Goal: Task Accomplishment & Management: Manage account settings

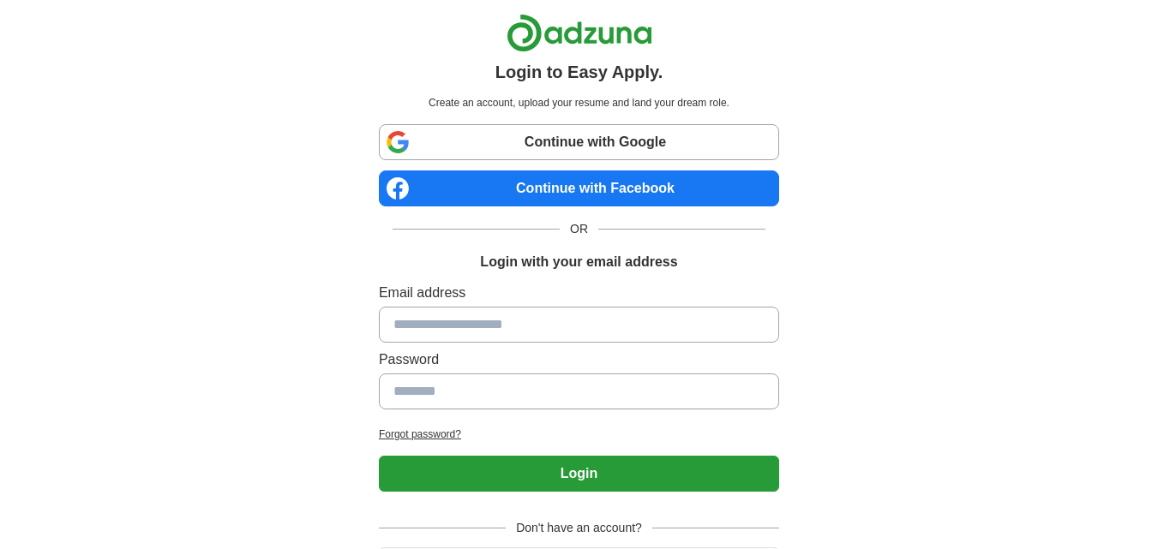
click at [526, 141] on link "Continue with Google" at bounding box center [579, 142] width 400 height 36
click at [499, 147] on link "Continue with Google" at bounding box center [579, 142] width 400 height 36
click at [465, 141] on link "Continue with Google" at bounding box center [579, 142] width 400 height 36
click at [519, 135] on link "Continue with Google" at bounding box center [579, 142] width 400 height 36
click at [505, 145] on link "Continue with Google" at bounding box center [579, 142] width 400 height 36
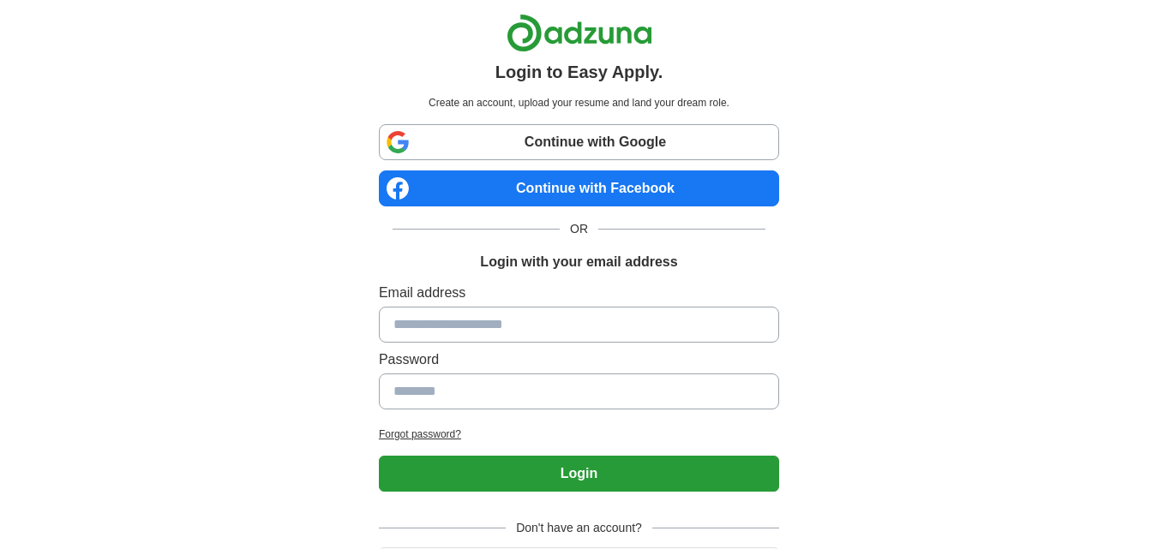
click at [470, 149] on link "Continue with Google" at bounding box center [579, 142] width 400 height 36
click at [525, 139] on link "Continue with Google" at bounding box center [579, 142] width 400 height 36
click at [500, 142] on link "Continue with Google" at bounding box center [579, 142] width 400 height 36
click at [584, 145] on link "Continue with Google" at bounding box center [579, 142] width 400 height 36
